Goal: Book appointment/travel/reservation

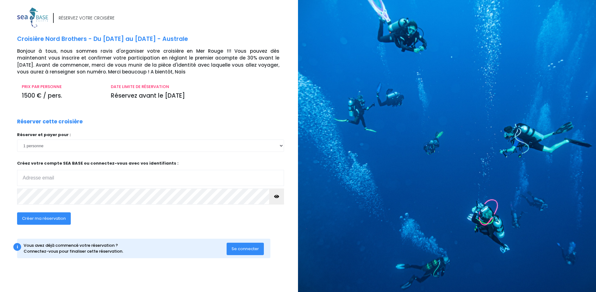
type input "[EMAIL_ADDRESS][DOMAIN_NAME]"
click at [256, 250] on span "Se connecter" at bounding box center [245, 249] width 27 height 6
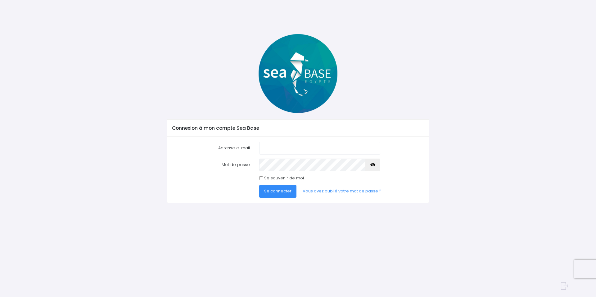
type input "[EMAIL_ADDRESS][DOMAIN_NAME]"
click at [279, 191] on span "Se connecter" at bounding box center [277, 191] width 27 height 6
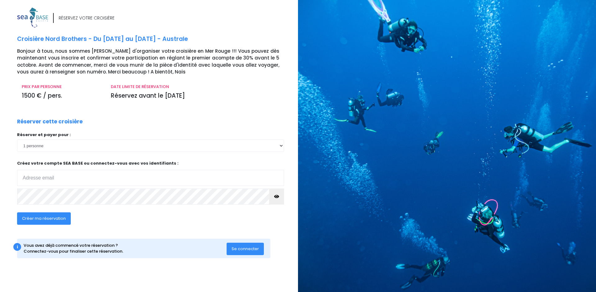
type input "herisson.sandrine@orange.fr"
click at [36, 217] on span "Créer ma réservation" at bounding box center [44, 219] width 44 height 6
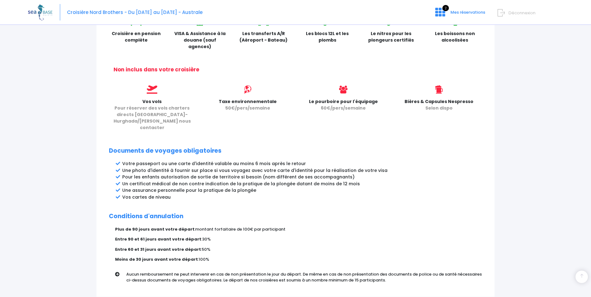
scroll to position [248, 0]
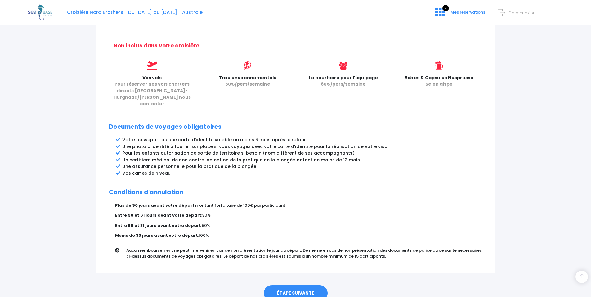
click at [295, 285] on link "ÉTAPE SUIVANTE" at bounding box center [296, 293] width 64 height 16
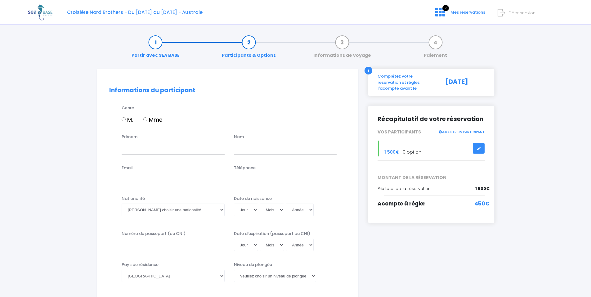
click at [146, 119] on input "Mme" at bounding box center [145, 119] width 4 height 4
radio input "true"
click at [147, 147] on input "Prénom" at bounding box center [173, 148] width 103 height 12
type input "Sandrine"
type input "HERISSON"
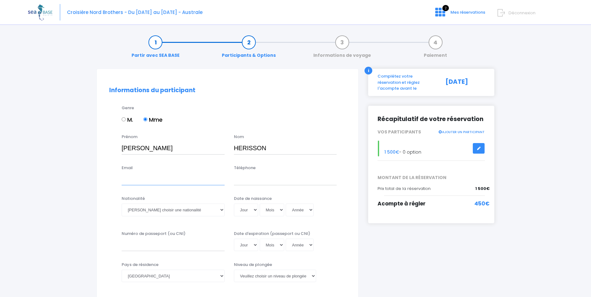
type input "herisson.sandrine@orange.fr"
click at [277, 178] on input "0235802135" at bounding box center [285, 179] width 103 height 12
type input "0673373346"
click at [222, 211] on select "Veuillez choisir une nationalité Afghane Albanaise Algerienne Allemande America…" at bounding box center [173, 210] width 103 height 12
select select "Française"
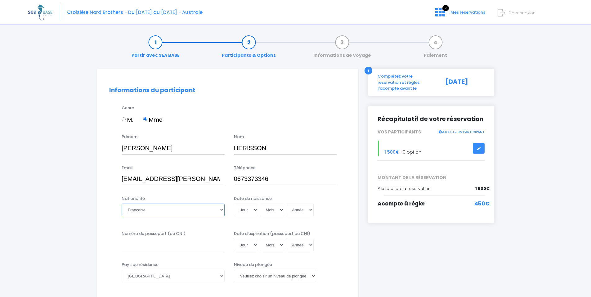
click at [122, 204] on select "Veuillez choisir une nationalité Afghane Albanaise Algerienne Allemande America…" at bounding box center [173, 210] width 103 height 12
click at [254, 211] on select "Jour 01 02 03 04 05 06 07 08 09 10 11 12 13 14 15 16 17 18 19 20 21 22 23 24 25…" at bounding box center [246, 210] width 24 height 12
select select "17"
click at [234, 204] on select "Jour 01 02 03 04 05 06 07 08 09 10 11 12 13 14 15 16 17 18 19 20 21 22 23 24 25…" at bounding box center [246, 210] width 24 height 12
click at [269, 210] on select "Mois 01 02 03 04 05 06 07 08 09 10 11 12" at bounding box center [272, 210] width 25 height 12
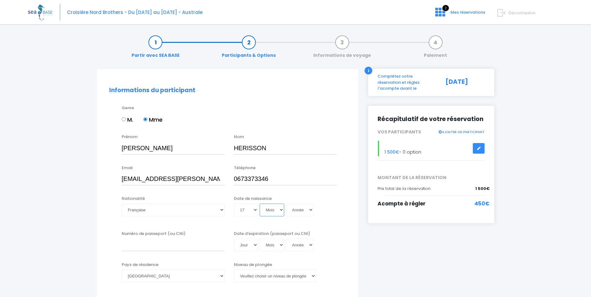
select select "07"
click at [260, 204] on select "Mois 01 02 03 04 05 06 07 08 09 10 11 12" at bounding box center [272, 210] width 25 height 12
click at [302, 208] on select "Année 2045 2044 2043 2042 2041 2040 2039 2038 2037 2036 2035 2034 2033 2032 203…" at bounding box center [300, 210] width 28 height 12
select select "1975"
click at [286, 204] on select "Année 2045 2044 2043 2042 2041 2040 2039 2038 2037 2036 2035 2034 2033 2032 203…" at bounding box center [300, 210] width 28 height 12
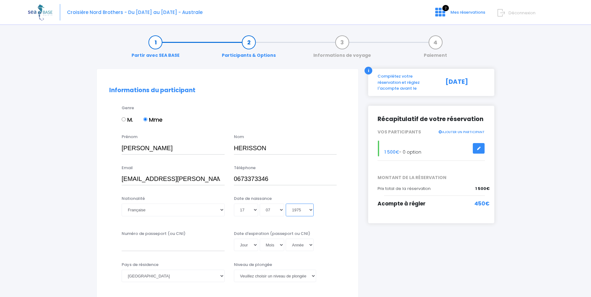
type input "1975-07-17"
click at [182, 245] on input "Numéro de passeport (ou CNI)" at bounding box center [173, 245] width 103 height 12
type input "21CK21860"
click at [252, 244] on select "Jour 01 02 03 04 05 06 07 08 09 10 11 12 13 14 15 16 17 18 19 20 21 22 23 24 25…" at bounding box center [246, 245] width 24 height 12
select select "19"
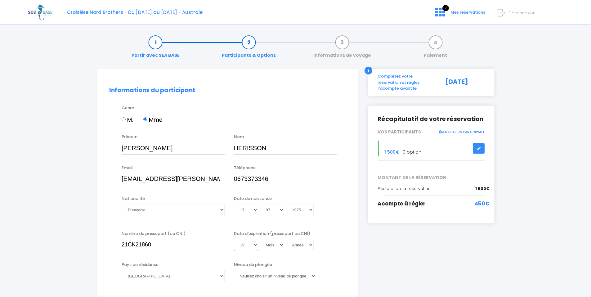
click at [234, 239] on select "Jour 01 02 03 04 05 06 07 08 09 10 11 12 13 14 15 16 17 18 19 20 21 22 23 24 25…" at bounding box center [246, 245] width 24 height 12
click at [275, 245] on select "Mois 01 02 03 04 05 06 07 08 09 10 11 12" at bounding box center [272, 245] width 25 height 12
select select "07"
click at [260, 239] on select "Mois 01 02 03 04 05 06 07 08 09 10 11 12" at bounding box center [272, 245] width 25 height 12
click at [304, 245] on select "Année 2045 2044 2043 2042 2041 2040 2039 2038 2037 2036 2035 2034 2033 2032 203…" at bounding box center [300, 245] width 28 height 12
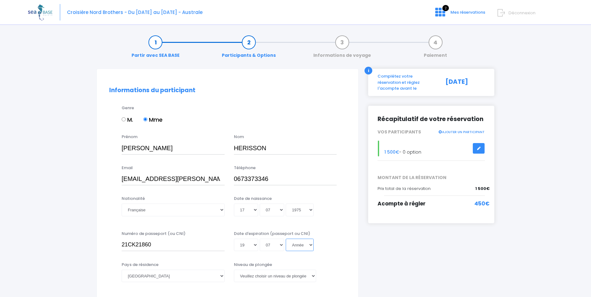
select select "2031"
click at [286, 239] on select "Année 2045 2044 2043 2042 2041 2040 2039 2038 2037 2036 2035 2034 2033 2032 203…" at bounding box center [300, 245] width 28 height 12
type input "2031-07-19"
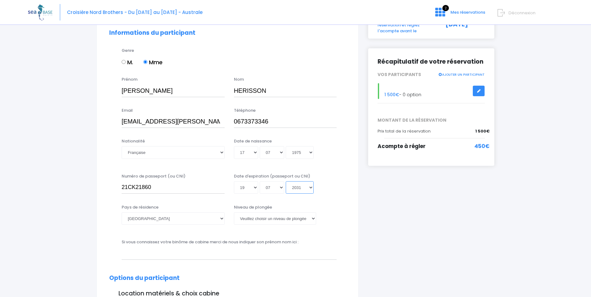
scroll to position [62, 0]
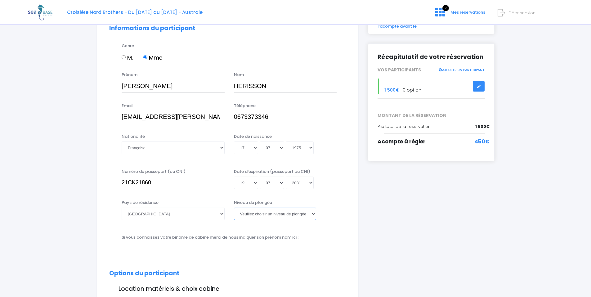
click at [279, 213] on select "Veuillez choisir un niveau de plongée Non plongeur Junior OW diver Adventure OW…" at bounding box center [275, 214] width 82 height 12
select select "N4"
click at [234, 208] on select "Veuillez choisir un niveau de plongée Non plongeur Junior OW diver Adventure OW…" at bounding box center [275, 214] width 82 height 12
click at [164, 250] on input "text" at bounding box center [229, 248] width 215 height 12
type input "T"
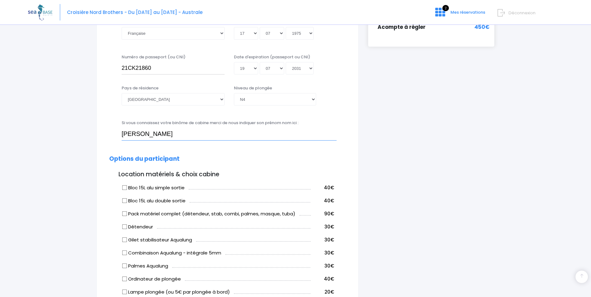
scroll to position [186, 0]
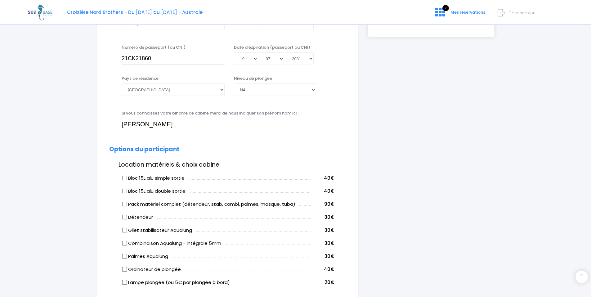
type input "Thierry HERISSON"
click at [125, 191] on input "Bloc 15L alu double sortie" at bounding box center [124, 190] width 5 height 5
checkbox input "true"
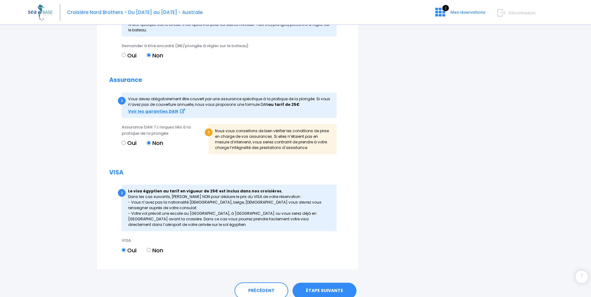
scroll to position [575, 0]
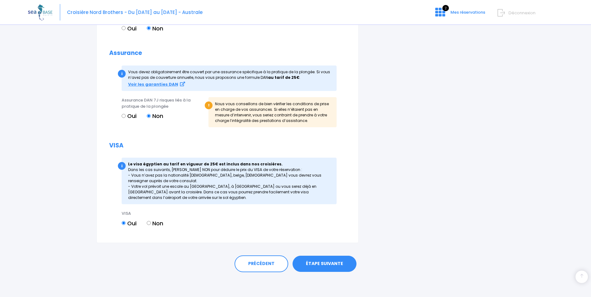
click at [318, 264] on link "ÉTAPE SUIVANTE" at bounding box center [325, 264] width 64 height 16
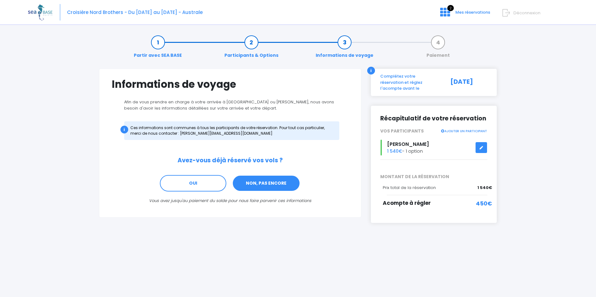
click at [265, 182] on link "NON, PAS ENCORE" at bounding box center [266, 183] width 68 height 17
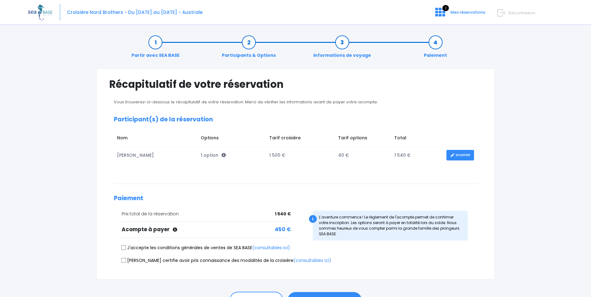
click at [125, 249] on input "J'accepte les conditions générales de ventes de SEA BASE (consultables ici)" at bounding box center [123, 247] width 5 height 5
checkbox input "true"
click at [124, 260] on input "Je certifie avoir pris connaissance des modalités de la croisière (consultables…" at bounding box center [123, 260] width 5 height 5
checkbox input "true"
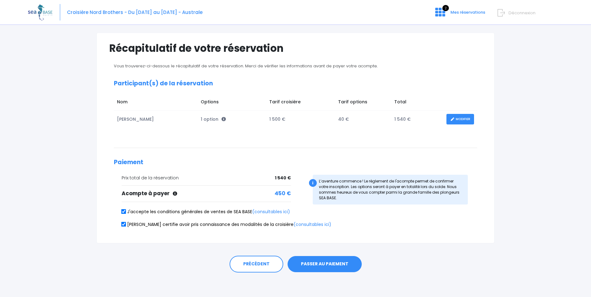
scroll to position [36, 0]
click at [331, 262] on button "PASSER AU PAIEMENT" at bounding box center [325, 264] width 74 height 16
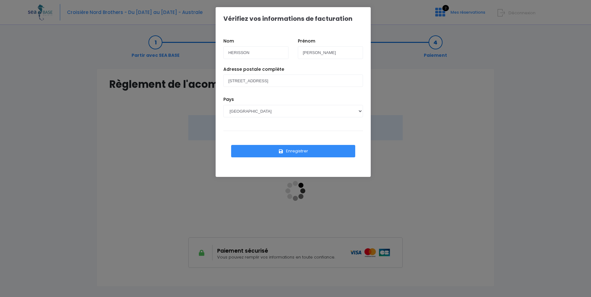
click at [295, 151] on button "Enregistrer" at bounding box center [293, 151] width 124 height 12
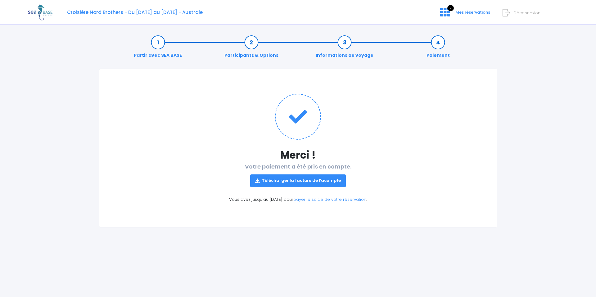
click at [302, 180] on link "Télécharger la facture de l'acompte" at bounding box center [298, 180] width 96 height 12
click at [449, 13] on icon at bounding box center [445, 12] width 10 height 10
